Goal: Transaction & Acquisition: Purchase product/service

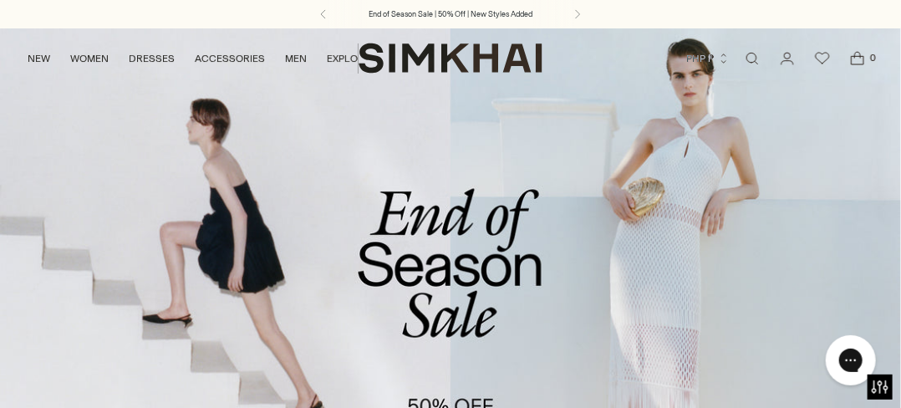
scroll to position [356, 0]
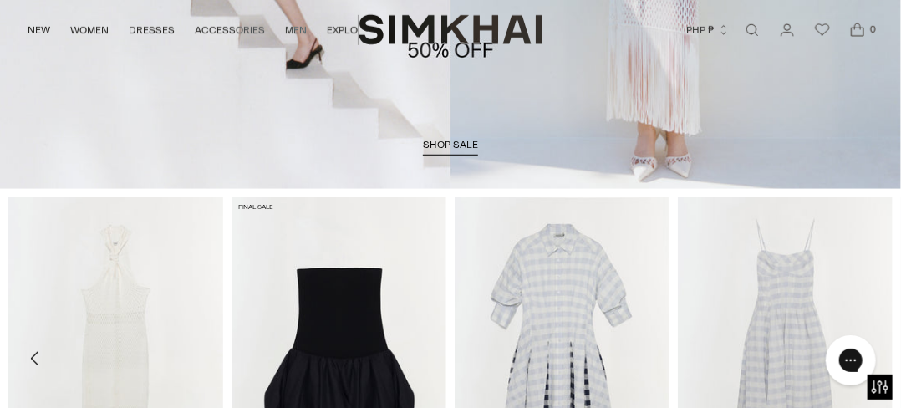
click at [0, 0] on img "Pollie Dress" at bounding box center [0, 0] width 0 height 0
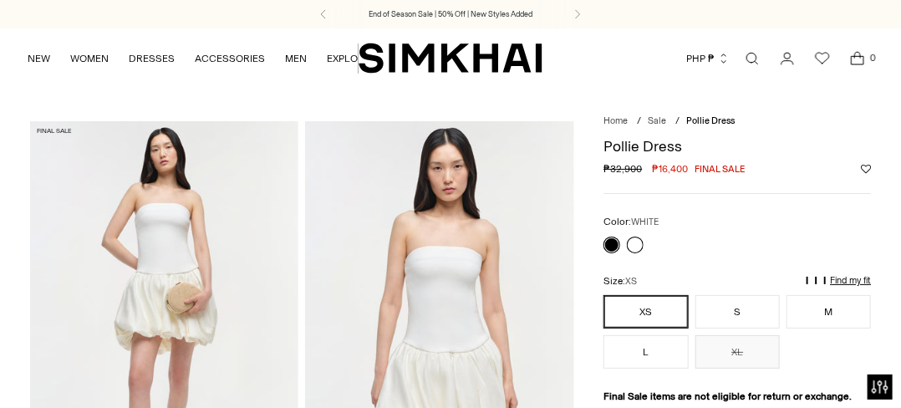
click at [642, 244] on link at bounding box center [635, 244] width 17 height 17
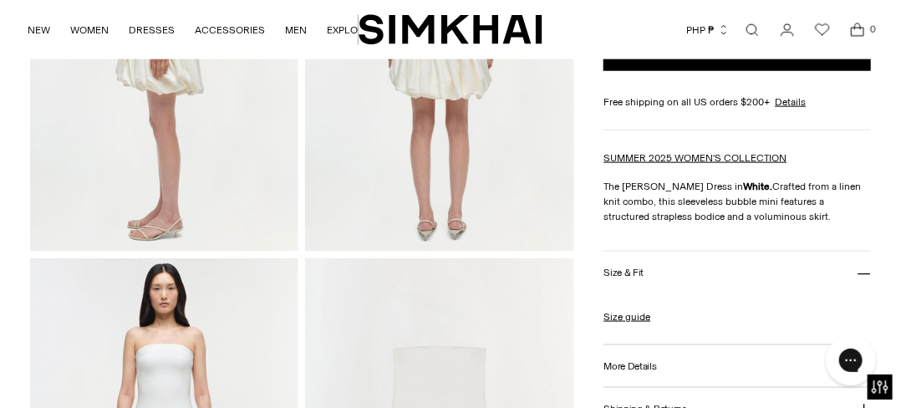
scroll to position [341, 0]
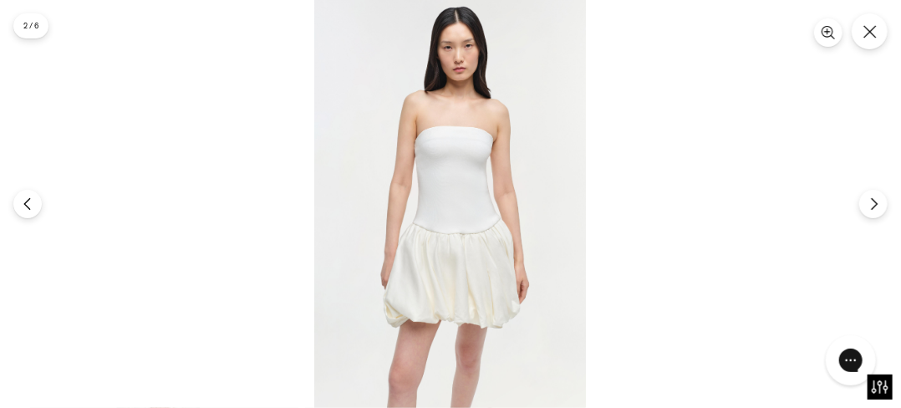
click at [478, 168] on img at bounding box center [450, 204] width 272 height 408
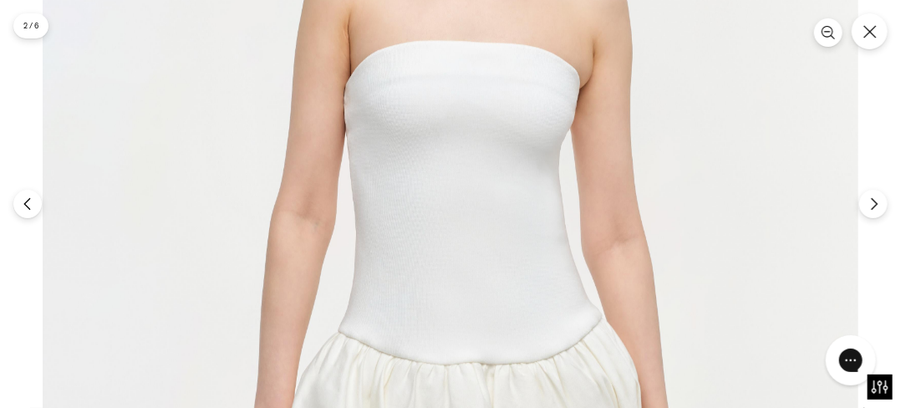
scroll to position [635, 0]
click at [755, 230] on img at bounding box center [451, 273] width 816 height 1223
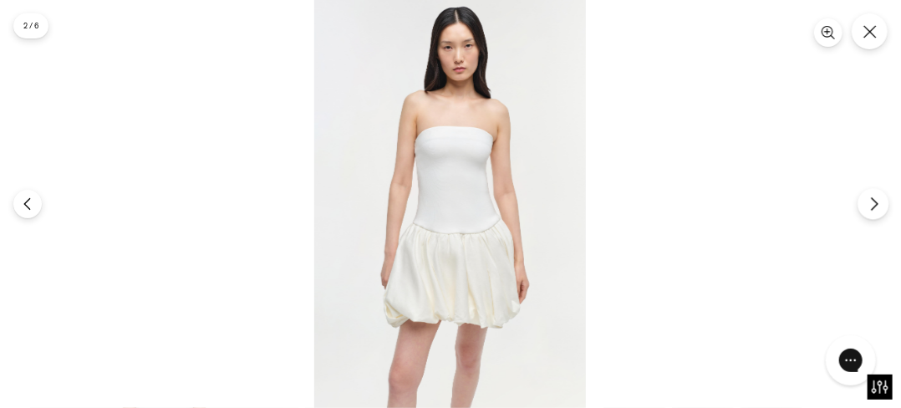
click at [877, 198] on icon "Next" at bounding box center [874, 203] width 15 height 15
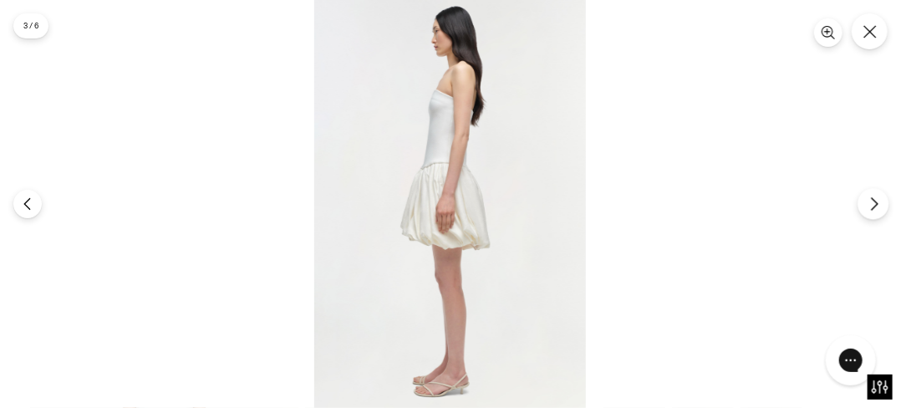
click at [877, 198] on icon "Next" at bounding box center [874, 203] width 15 height 15
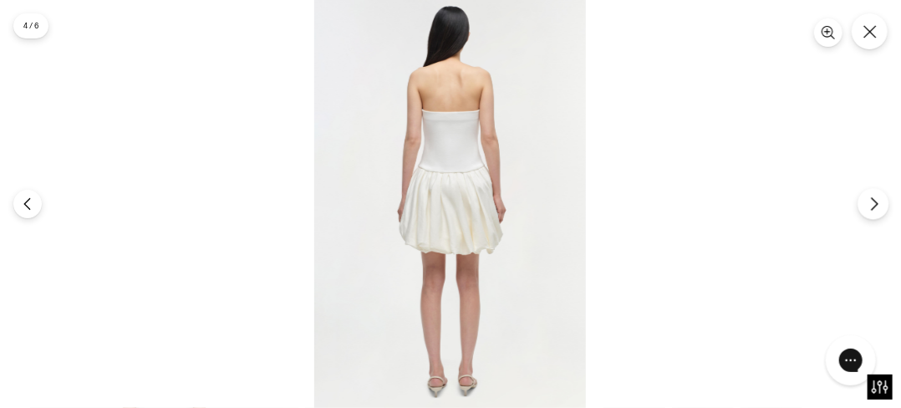
click at [877, 198] on icon "Next" at bounding box center [874, 203] width 15 height 15
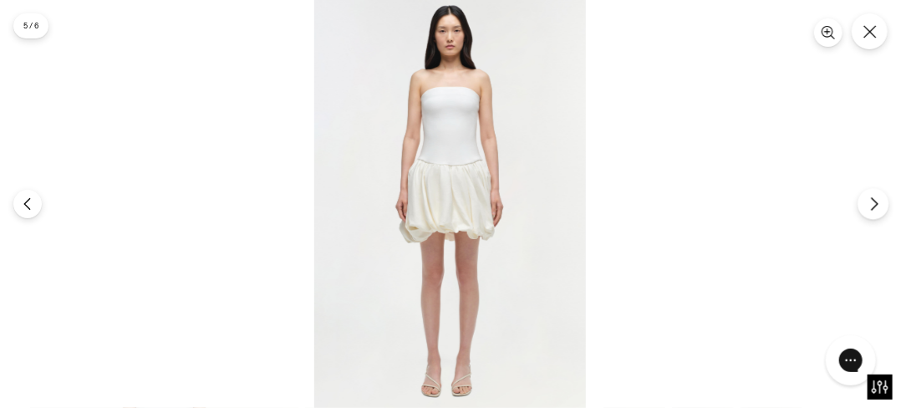
click at [877, 198] on icon "Next" at bounding box center [874, 203] width 15 height 15
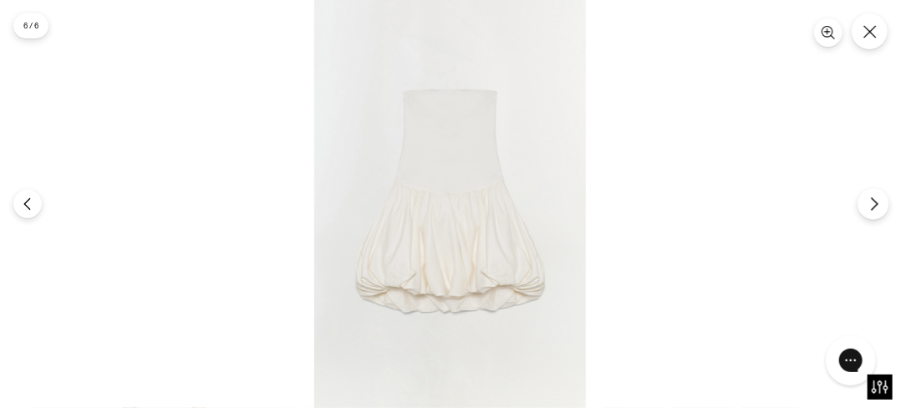
click at [877, 198] on icon "Next" at bounding box center [874, 203] width 15 height 15
